Goal: Transaction & Acquisition: Book appointment/travel/reservation

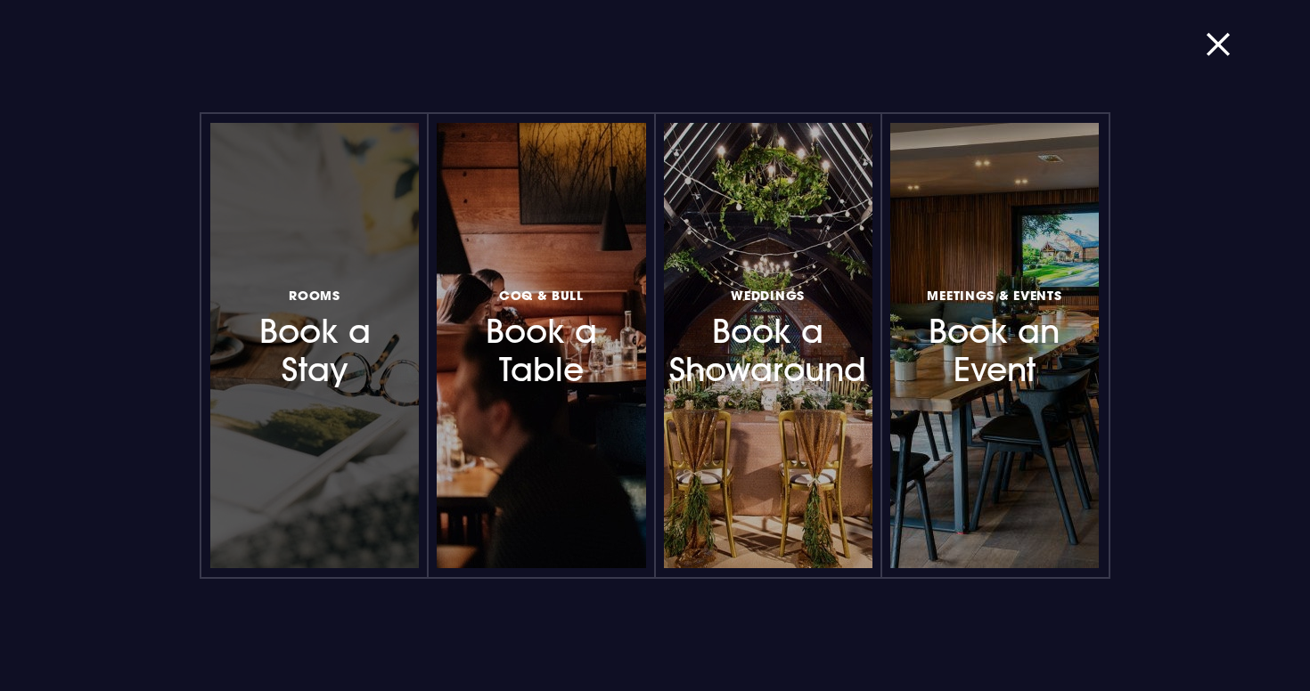
click at [358, 323] on h3 "Rooms Book a Stay" at bounding box center [314, 336] width 151 height 106
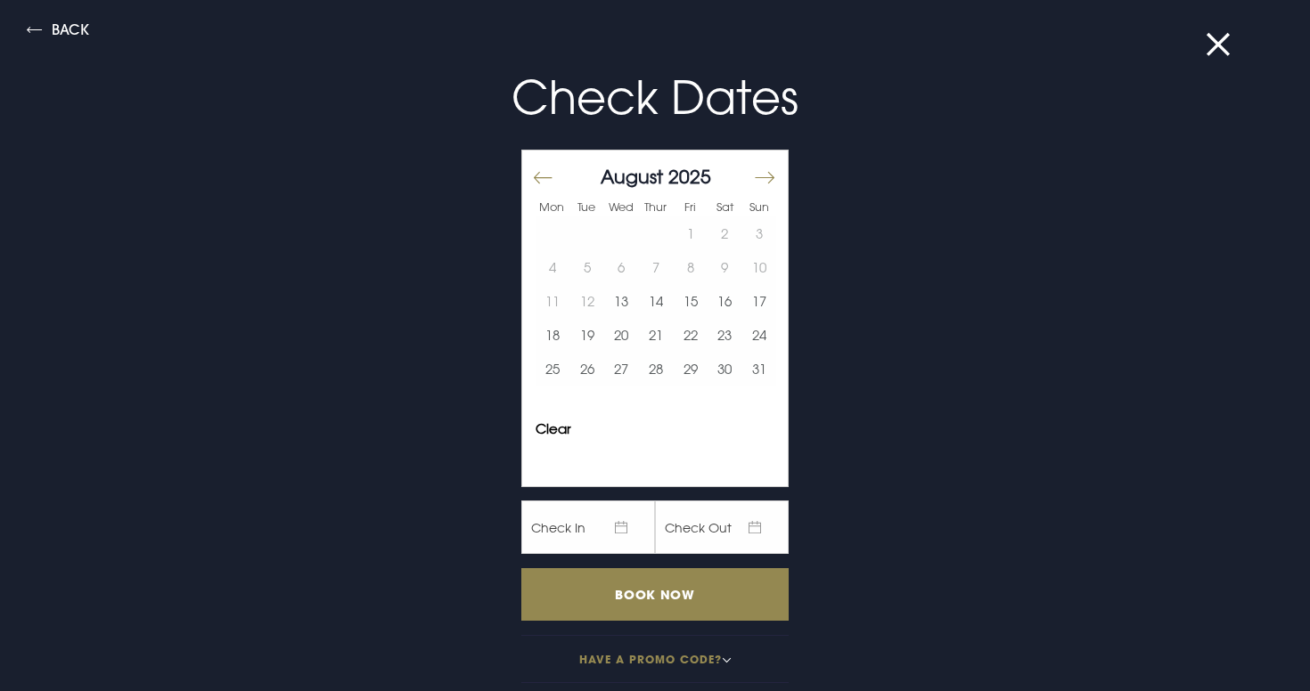
click at [763, 172] on button "Move forward to switch to the next month." at bounding box center [763, 177] width 21 height 37
click at [593, 348] on button "23" at bounding box center [587, 335] width 35 height 34
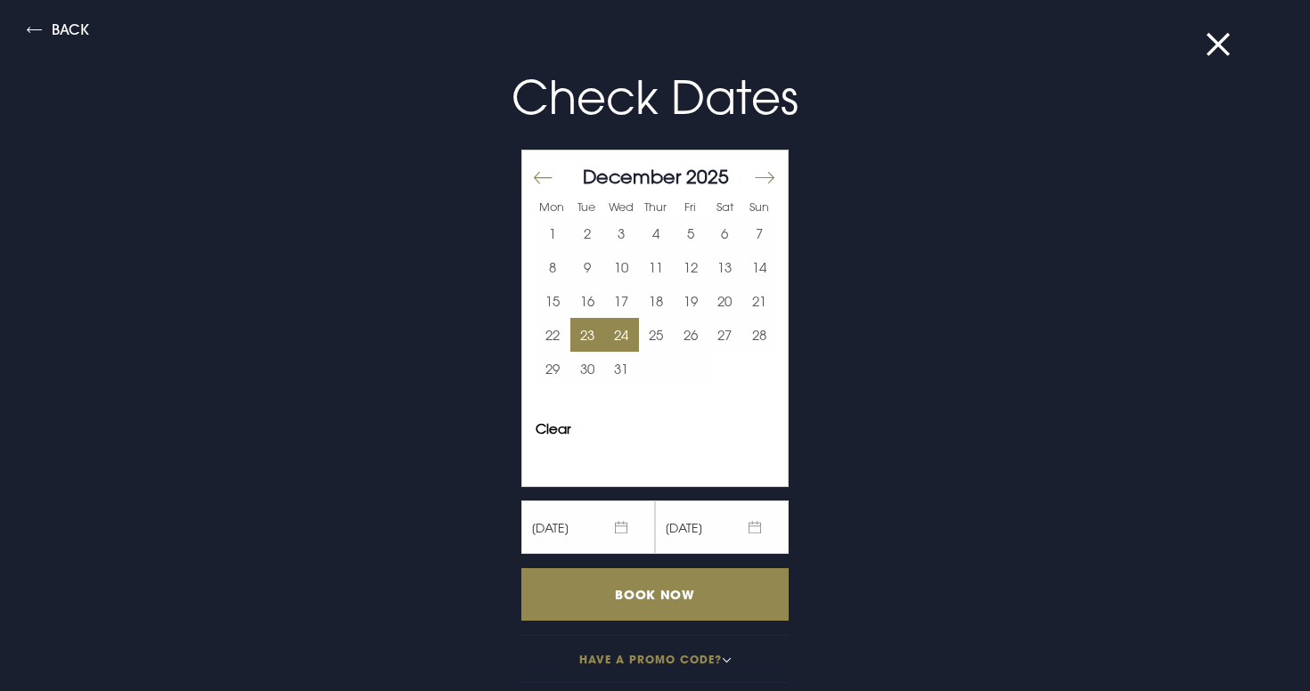
click at [608, 341] on button "24" at bounding box center [621, 335] width 35 height 34
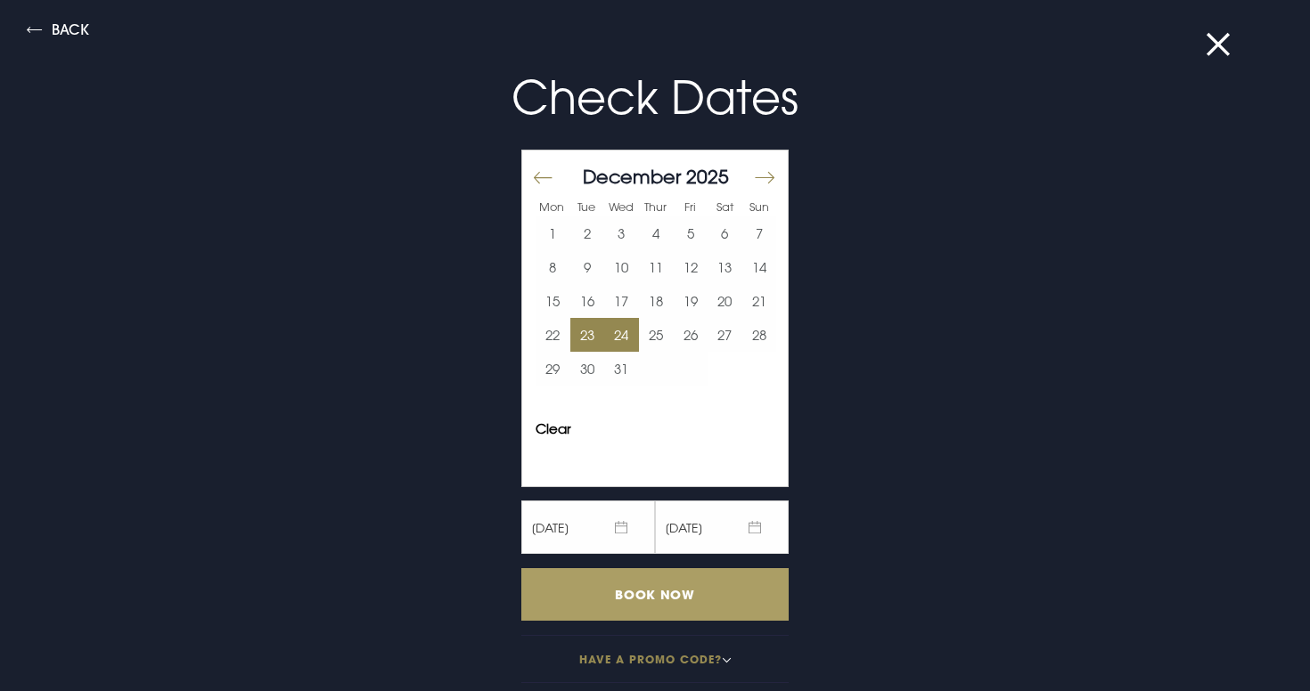
click at [584, 584] on input "Book Now" at bounding box center [654, 594] width 267 height 53
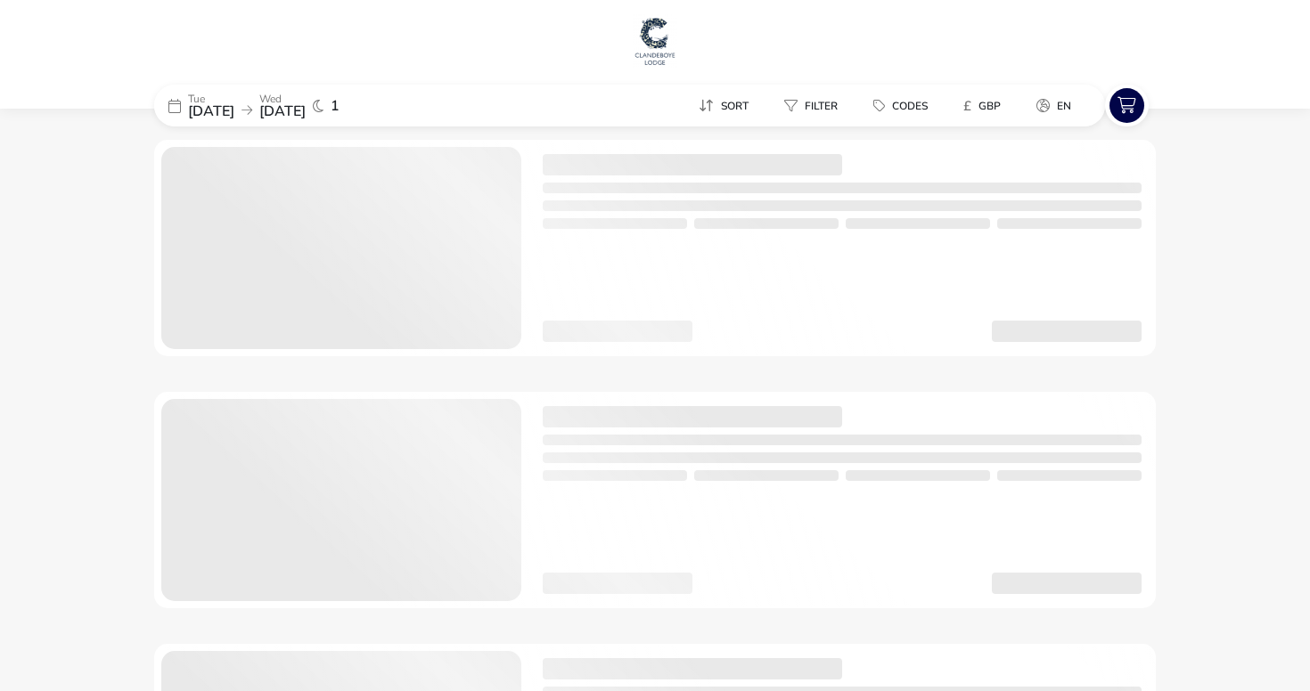
click at [198, 110] on span "[DATE]" at bounding box center [211, 112] width 46 height 20
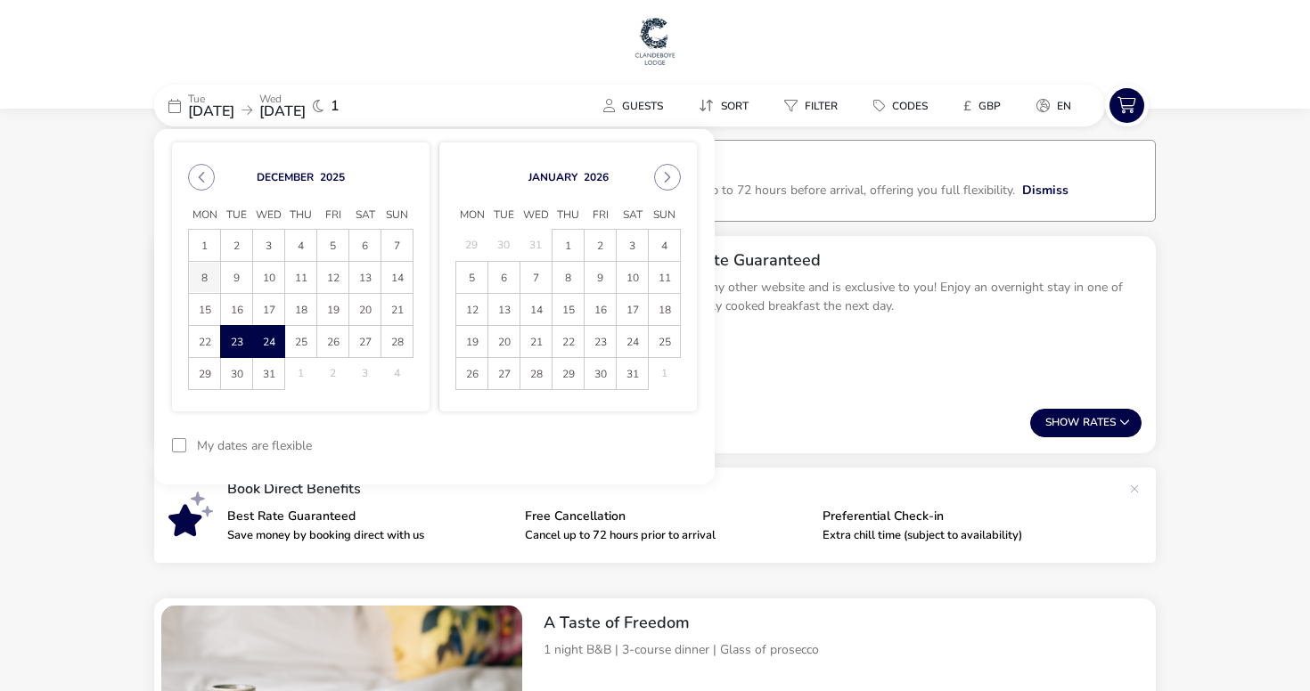
click at [205, 282] on span "8" at bounding box center [204, 277] width 31 height 31
click at [246, 284] on span "9" at bounding box center [236, 277] width 31 height 31
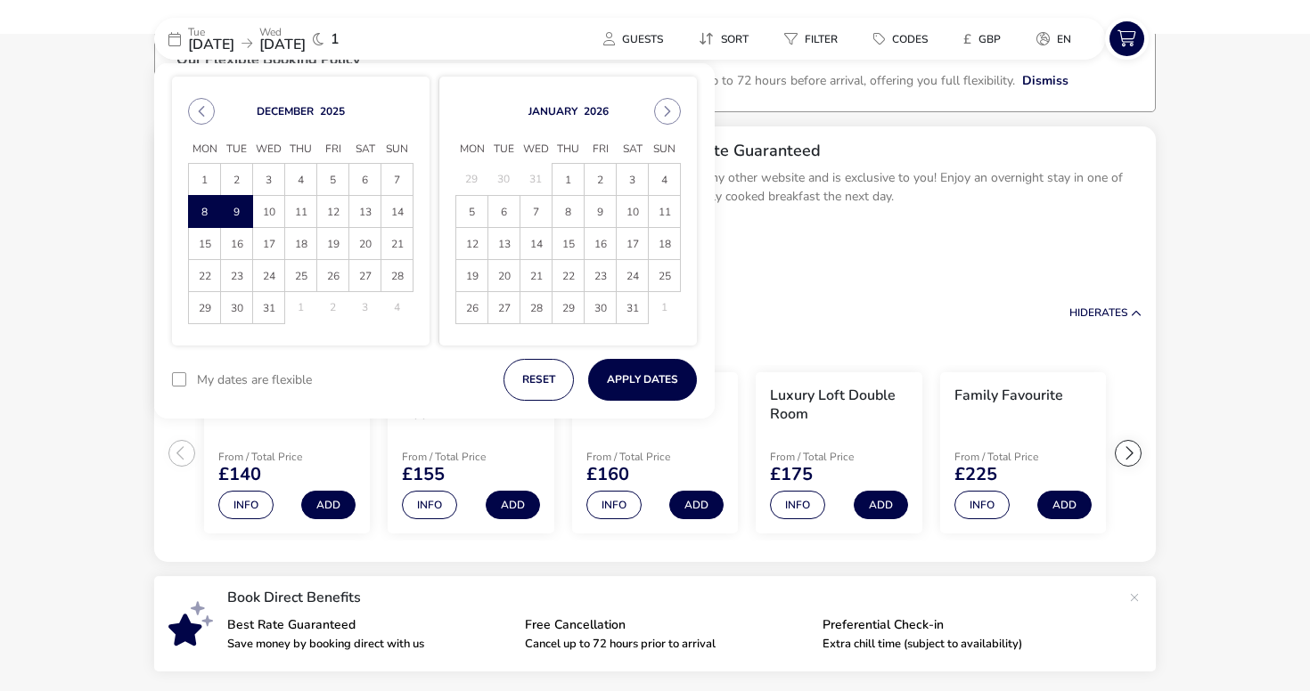
scroll to position [110, 0]
click at [646, 384] on button "Apply Dates" at bounding box center [642, 380] width 109 height 42
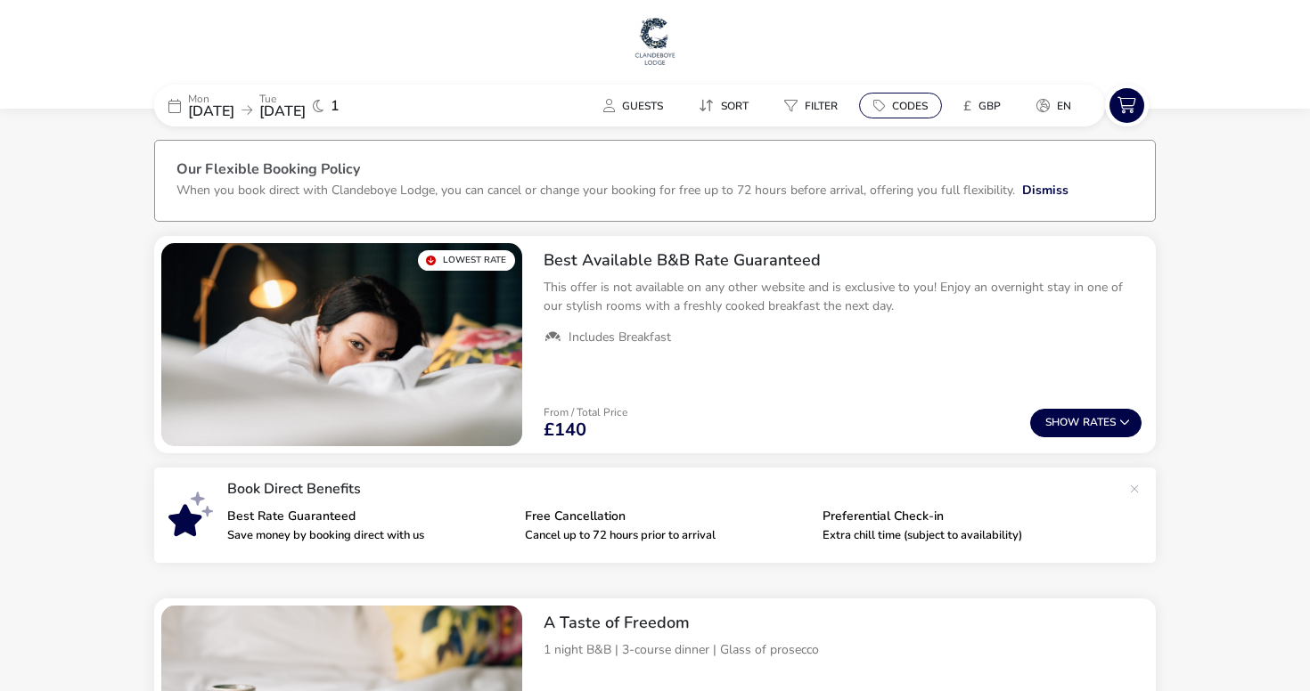
click at [887, 103] on button "Codes" at bounding box center [900, 106] width 83 height 26
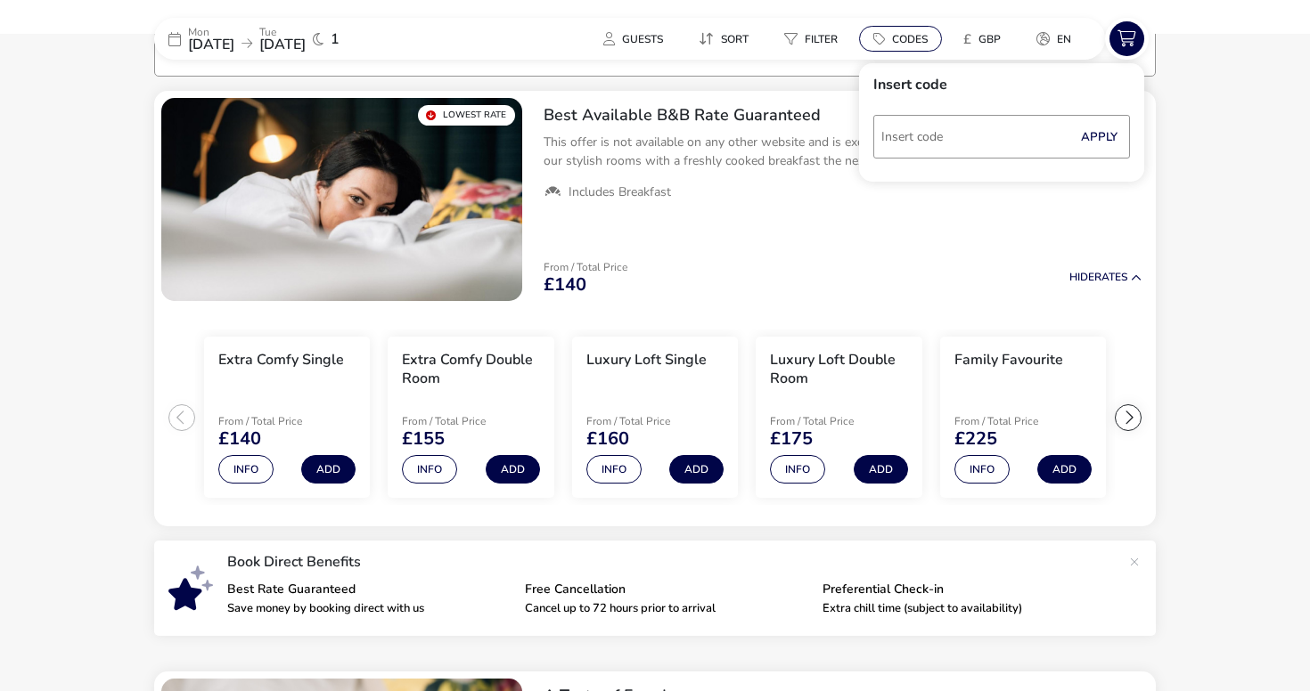
scroll to position [147, 0]
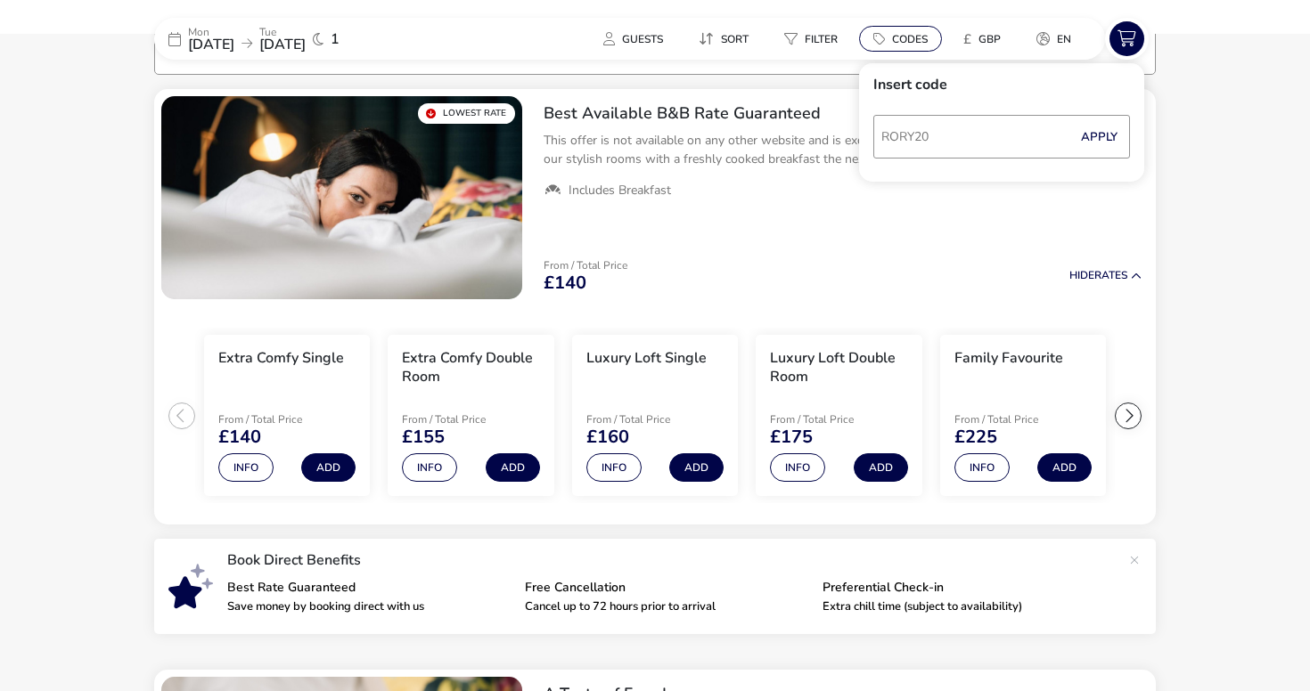
type input "RORY20"
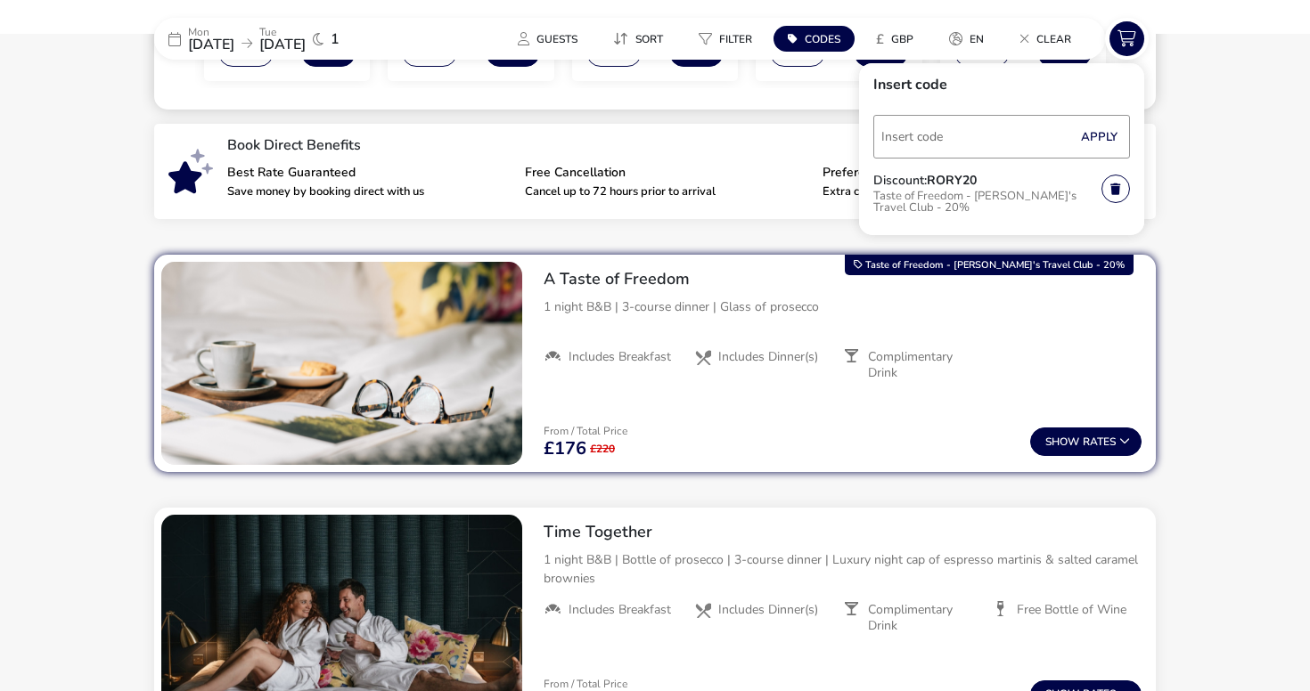
scroll to position [565, 0]
